Goal: Task Accomplishment & Management: Complete application form

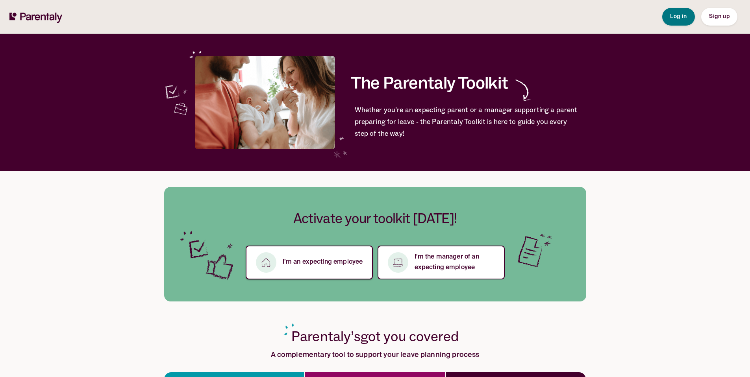
click at [336, 260] on p "I’m an expecting employee" at bounding box center [323, 262] width 80 height 11
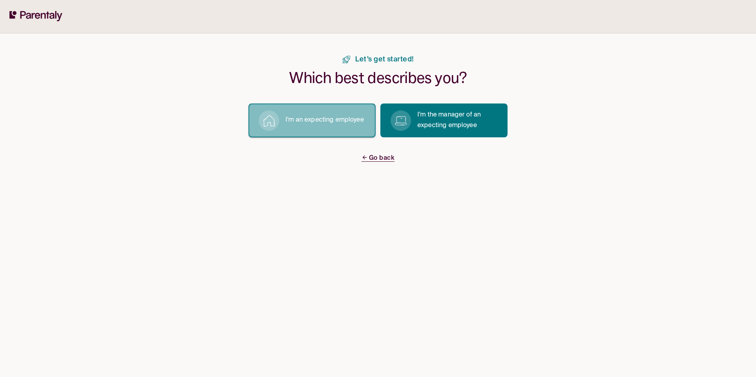
click at [323, 120] on p "I’m an expecting employee" at bounding box center [325, 120] width 78 height 11
